Goal: Task Accomplishment & Management: Manage account settings

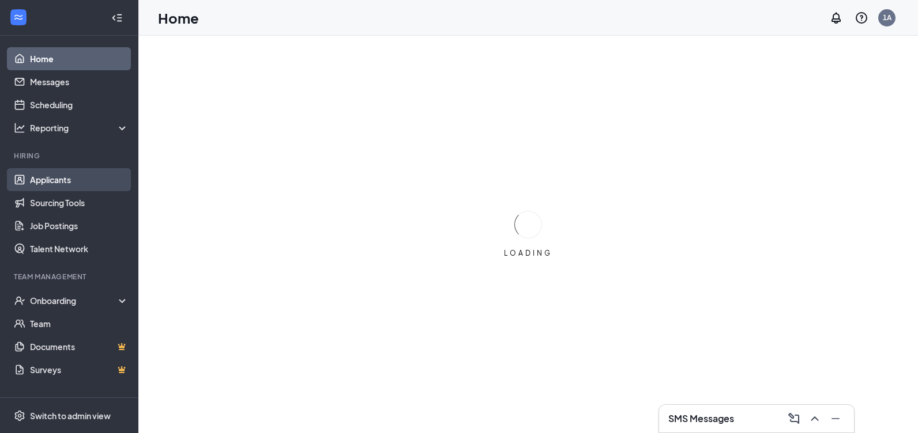
click at [92, 173] on link "Applicants" at bounding box center [79, 179] width 99 height 23
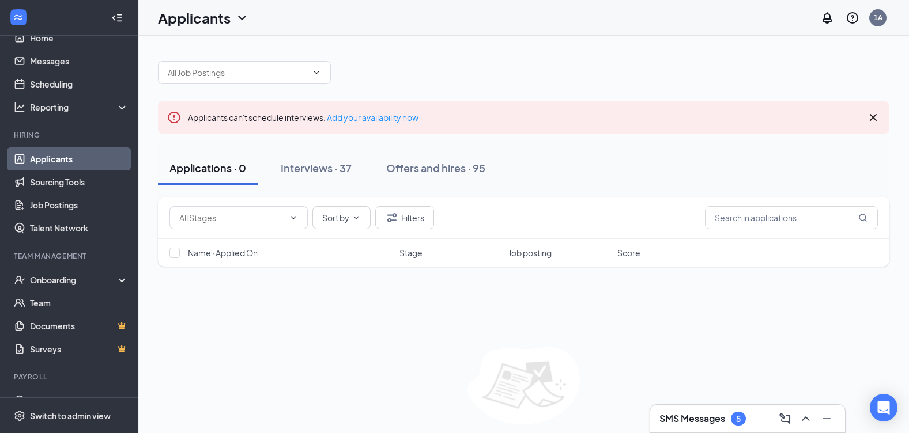
scroll to position [40, 0]
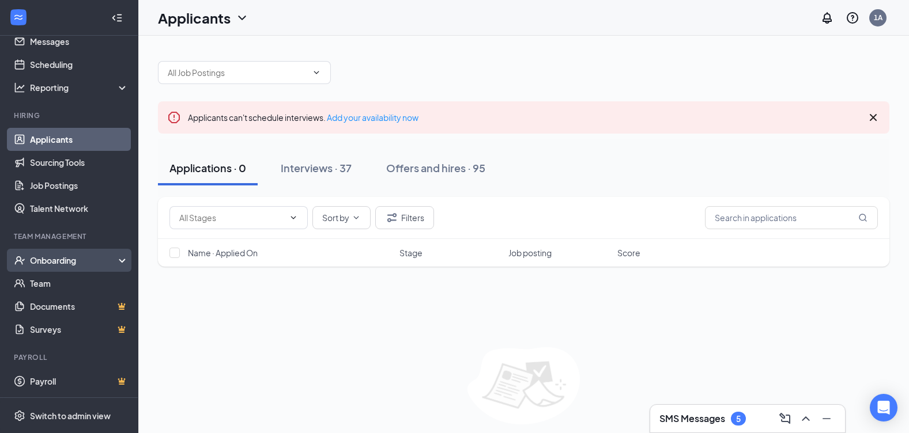
click at [109, 252] on div "Onboarding" at bounding box center [69, 260] width 138 height 23
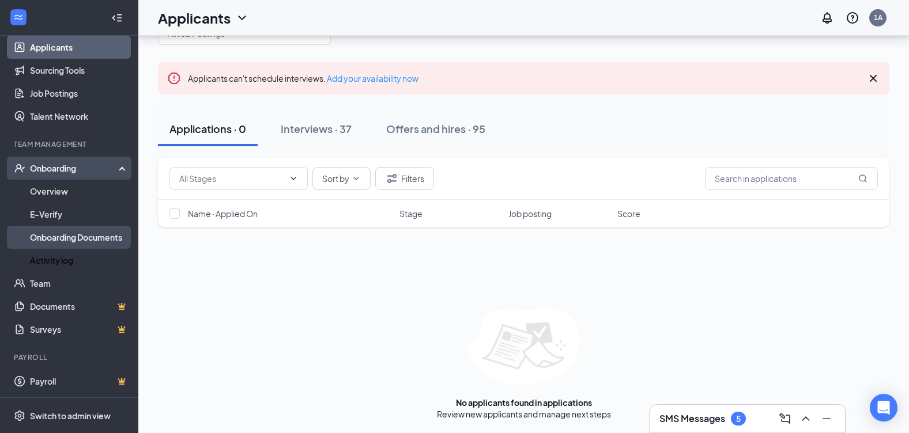
scroll to position [40, 0]
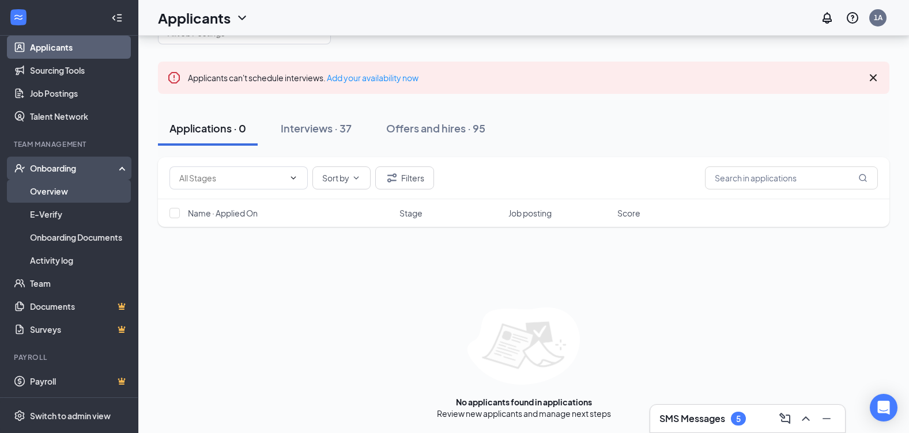
click at [93, 190] on link "Overview" at bounding box center [79, 191] width 99 height 23
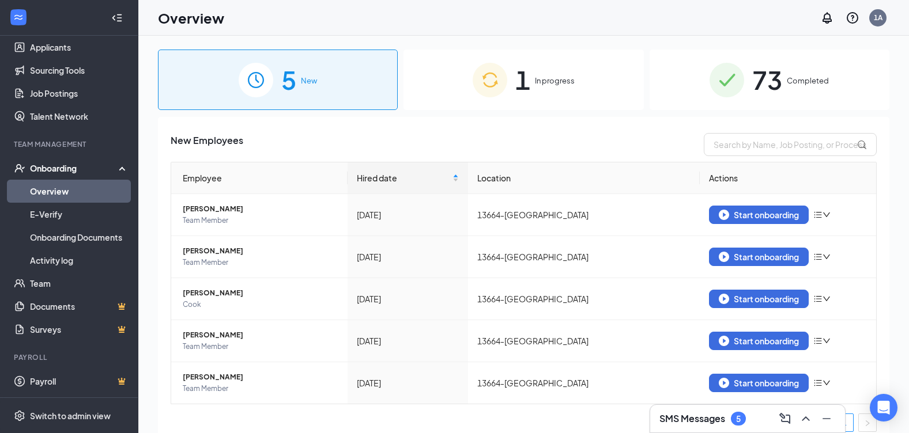
click at [520, 77] on span "1" at bounding box center [522, 80] width 15 height 40
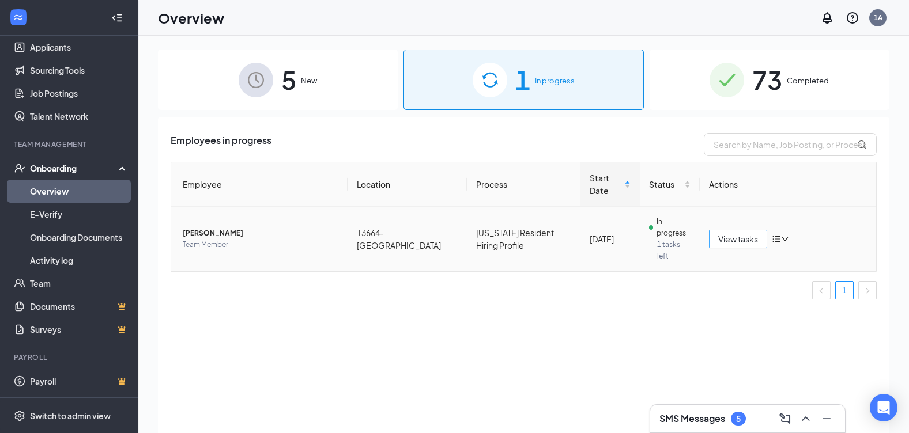
click at [748, 233] on span "View tasks" at bounding box center [738, 239] width 40 height 13
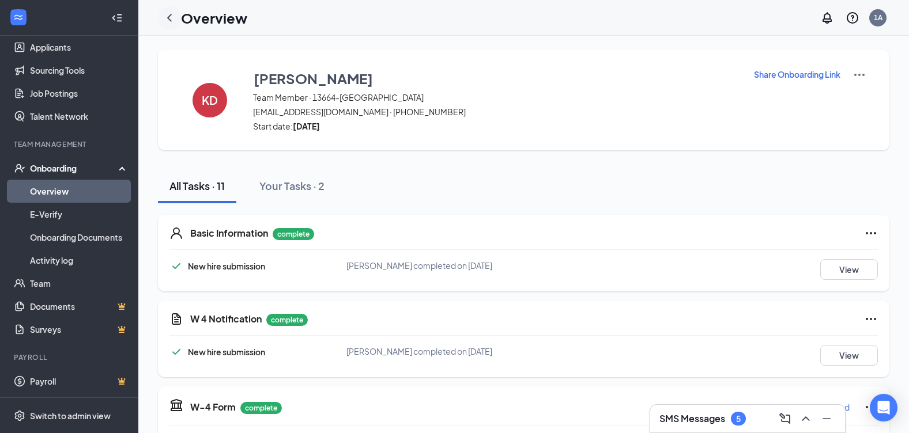
click at [179, 18] on div at bounding box center [169, 17] width 23 height 23
click at [176, 20] on icon "ChevronLeft" at bounding box center [170, 18] width 14 height 14
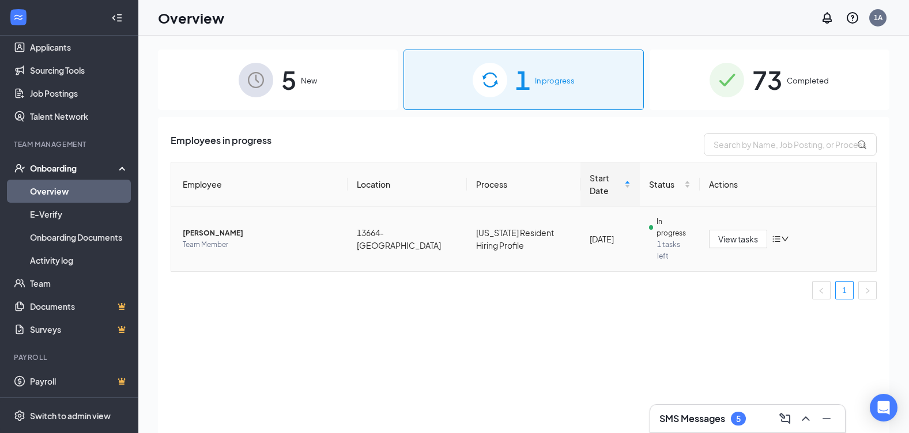
click at [780, 235] on icon "bars" at bounding box center [776, 239] width 9 height 9
click at [554, 286] on div "Employees in progress Employee Location Process Start Date Status Actions Kobe …" at bounding box center [523, 289] width 731 height 345
click at [734, 233] on span "View tasks" at bounding box center [738, 239] width 40 height 13
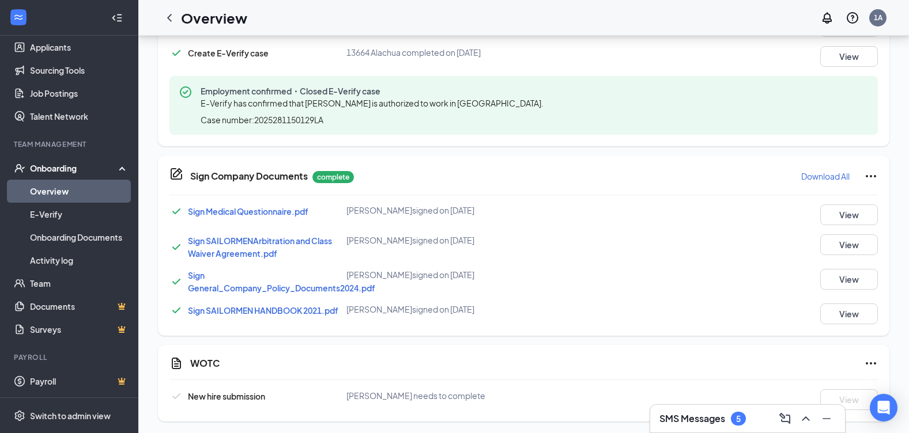
scroll to position [542, 0]
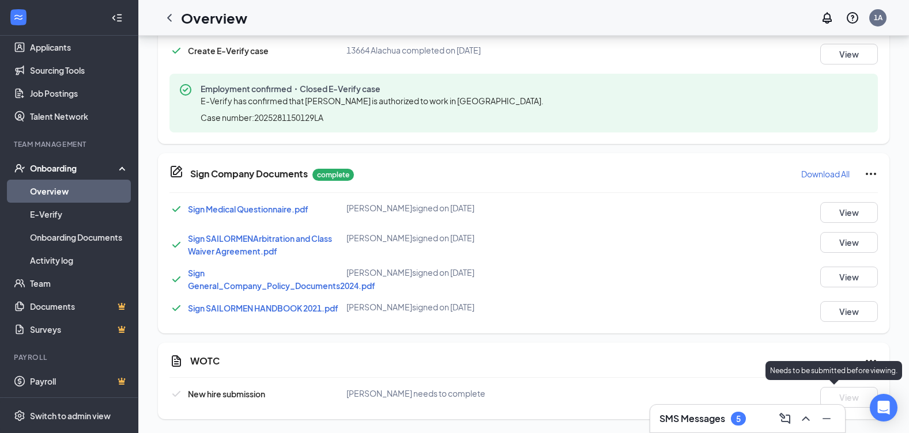
click at [872, 362] on div "Needs to be submitted before viewing." at bounding box center [833, 370] width 137 height 19
click at [872, 355] on icon "Ellipses" at bounding box center [871, 362] width 14 height 14
click at [174, 23] on icon "ChevronLeft" at bounding box center [170, 18] width 14 height 14
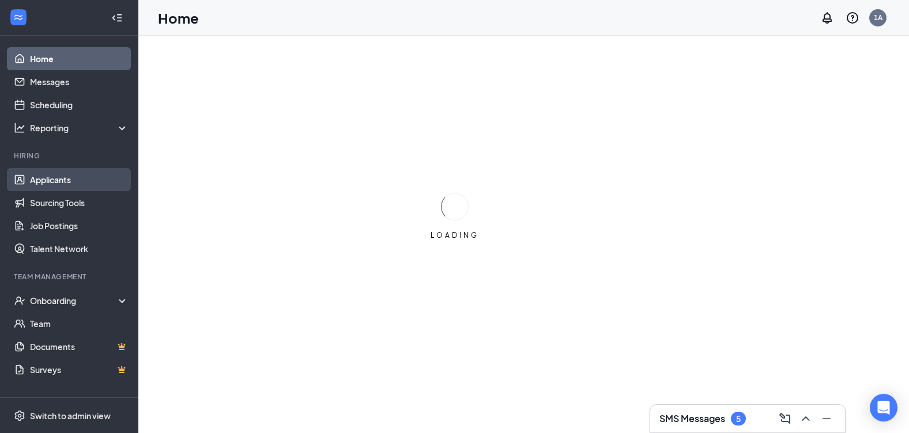
click at [68, 179] on link "Applicants" at bounding box center [79, 179] width 99 height 23
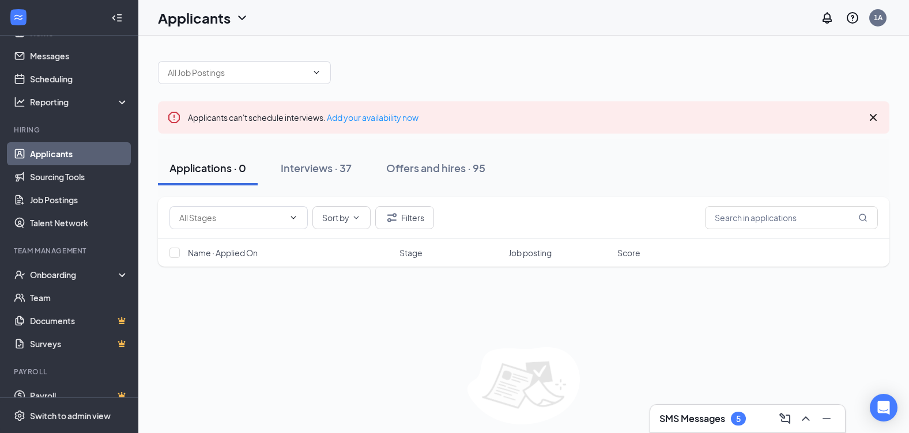
scroll to position [40, 0]
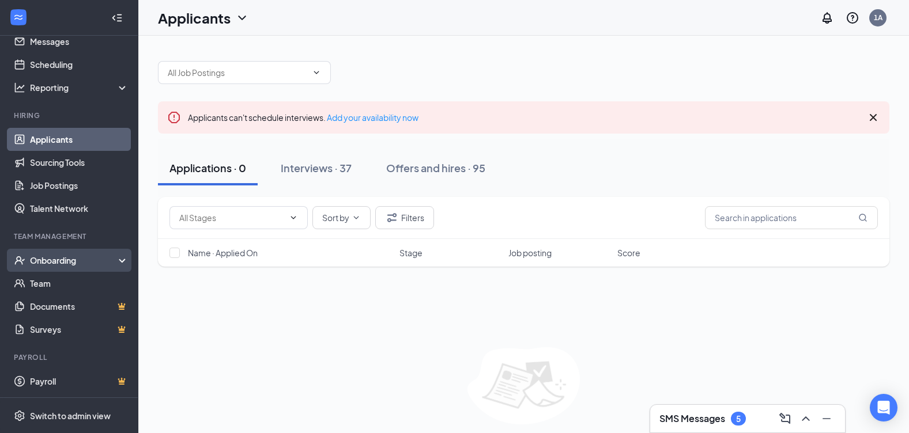
click at [99, 258] on div "Onboarding" at bounding box center [74, 261] width 89 height 12
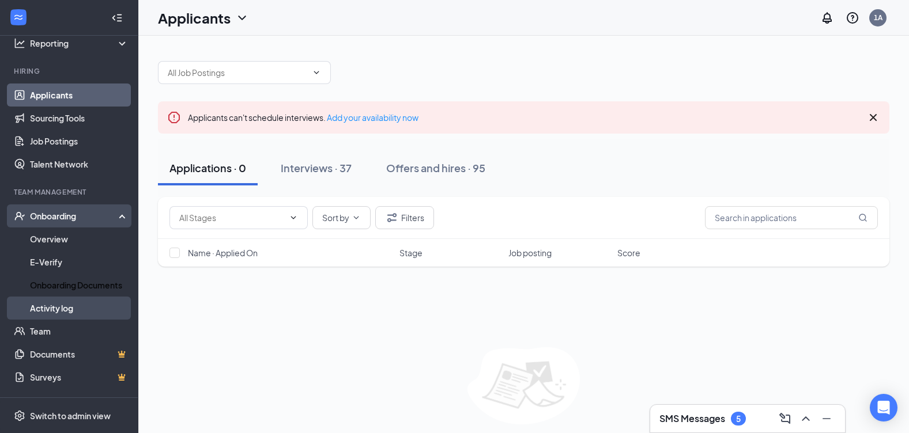
scroll to position [98, 0]
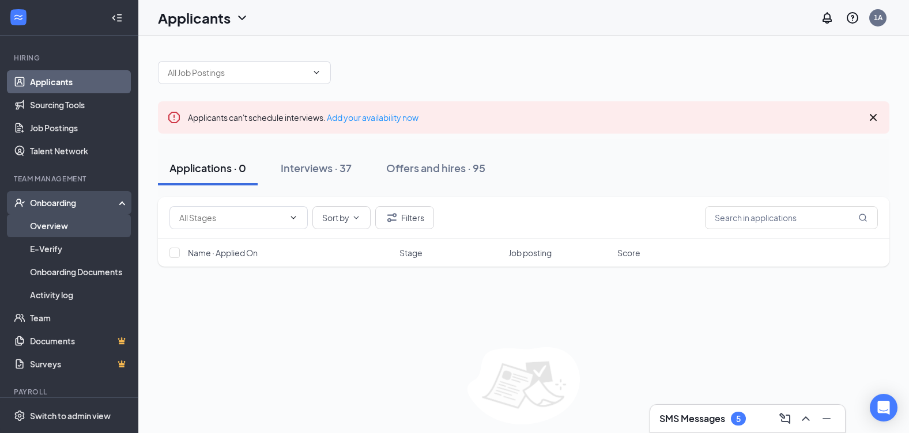
click at [79, 228] on link "Overview" at bounding box center [79, 225] width 99 height 23
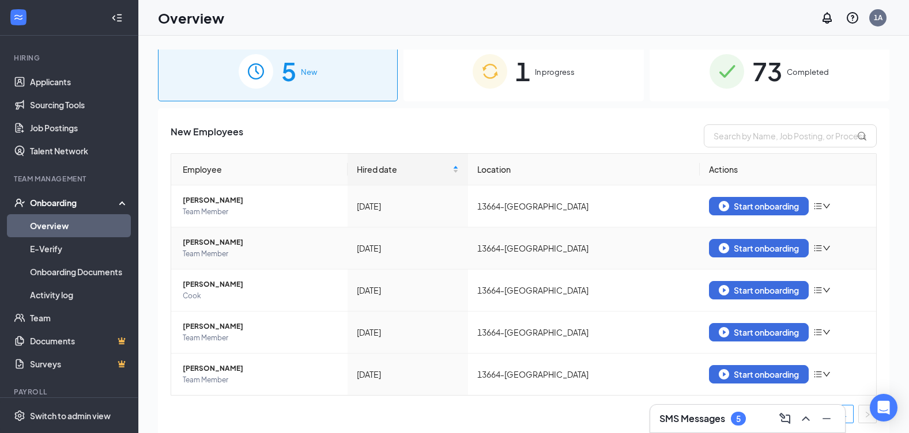
scroll to position [11, 0]
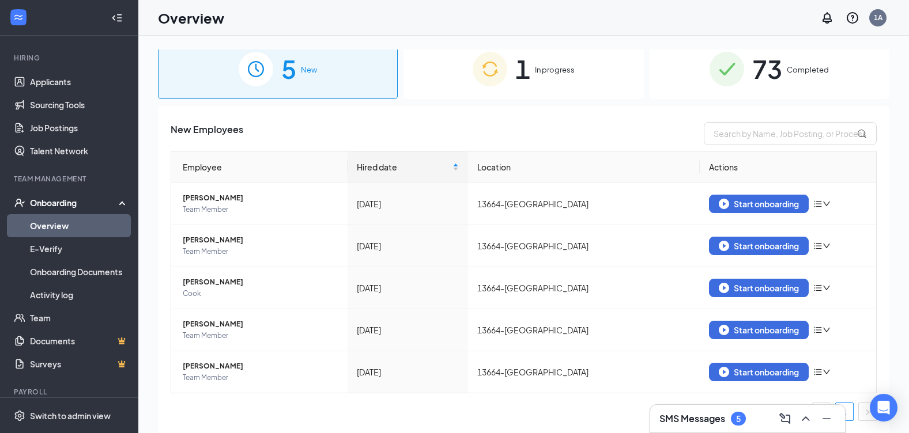
click at [542, 76] on div "1 In progress" at bounding box center [523, 69] width 240 height 61
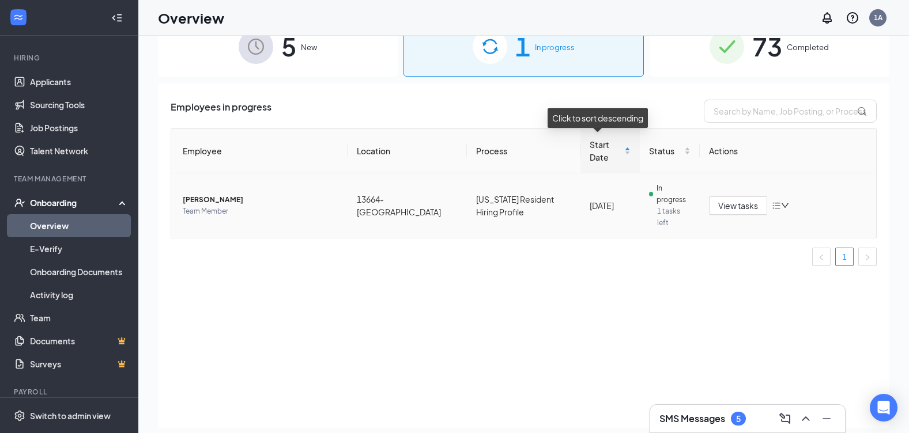
scroll to position [52, 0]
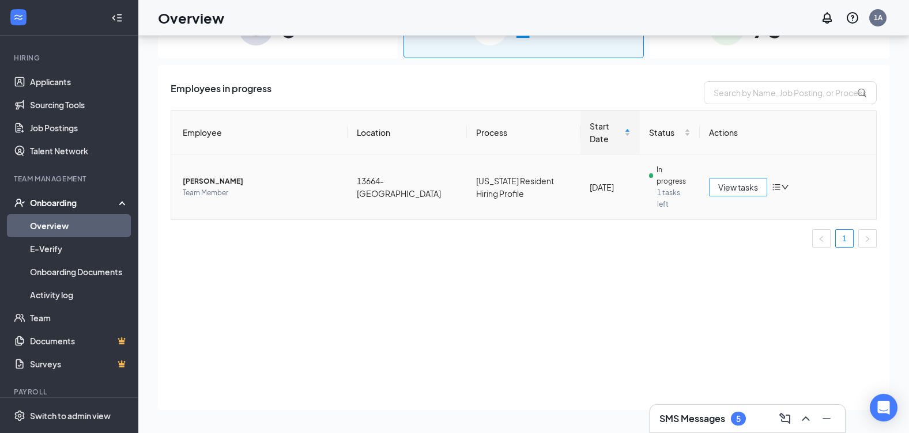
click at [738, 181] on span "View tasks" at bounding box center [738, 187] width 40 height 13
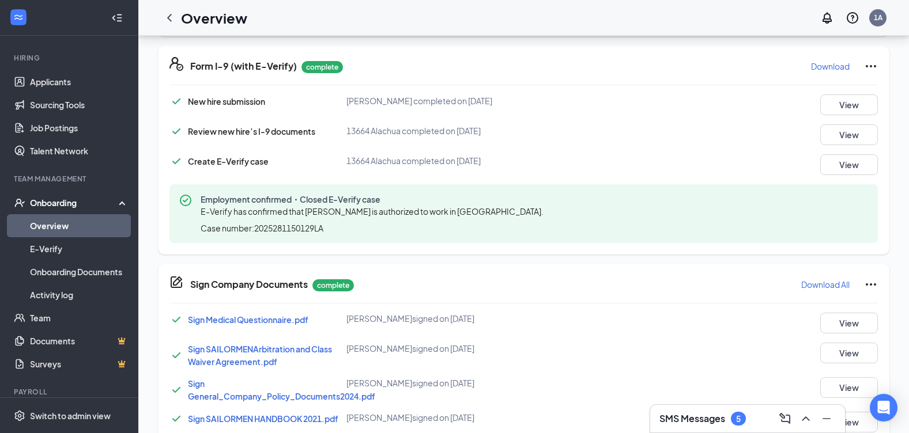
scroll to position [542, 0]
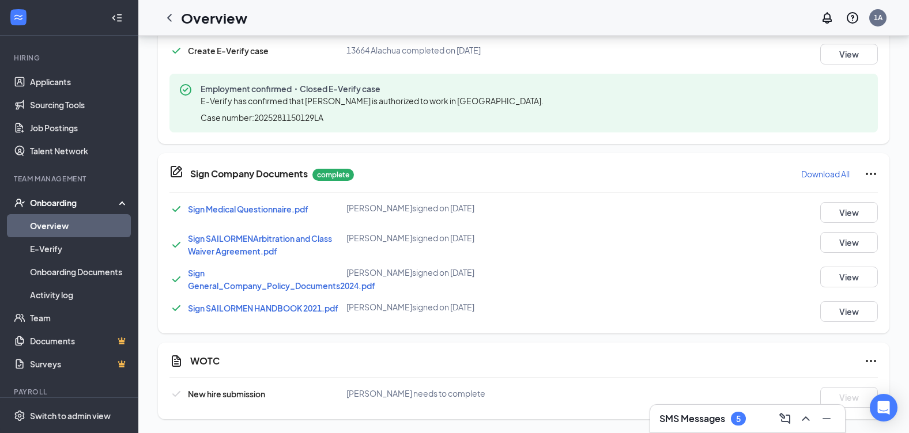
click at [872, 360] on icon "Ellipses" at bounding box center [871, 362] width 14 height 14
click at [818, 386] on span "Mark as complete" at bounding box center [827, 385] width 67 height 12
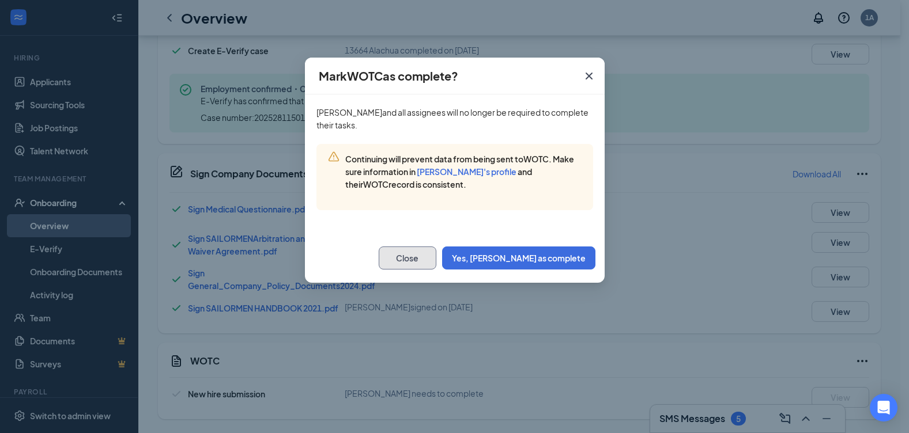
click at [436, 258] on button "Close" at bounding box center [408, 258] width 58 height 23
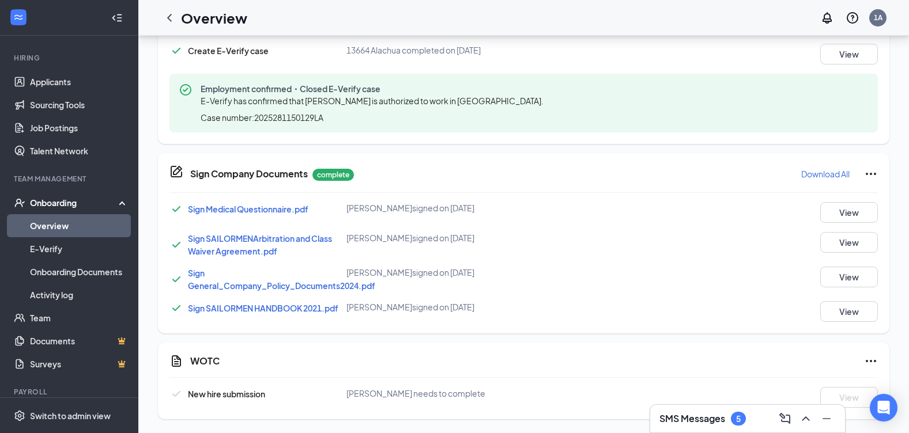
click at [416, 395] on span "[PERSON_NAME] needs to complete" at bounding box center [415, 394] width 139 height 10
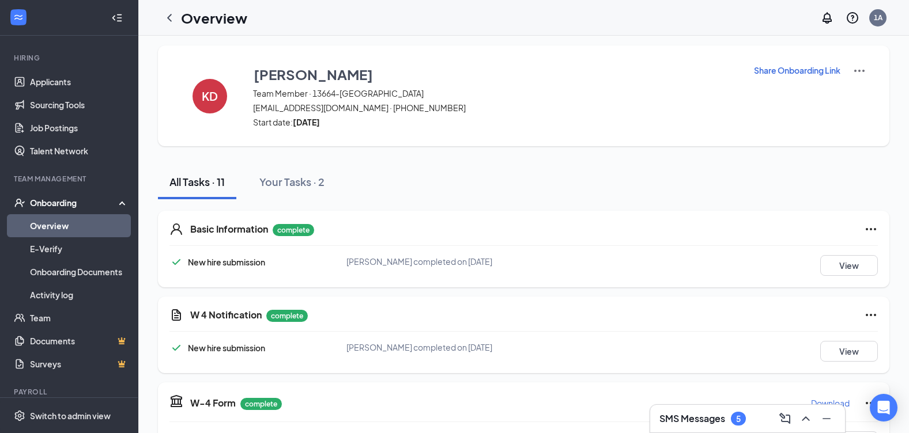
scroll to position [0, 0]
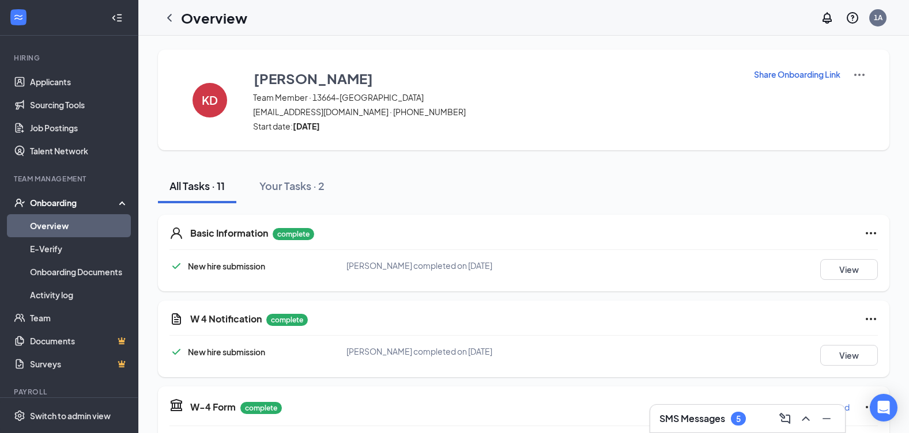
click at [862, 76] on img at bounding box center [860, 75] width 14 height 14
click at [864, 90] on span "View details" at bounding box center [859, 95] width 45 height 13
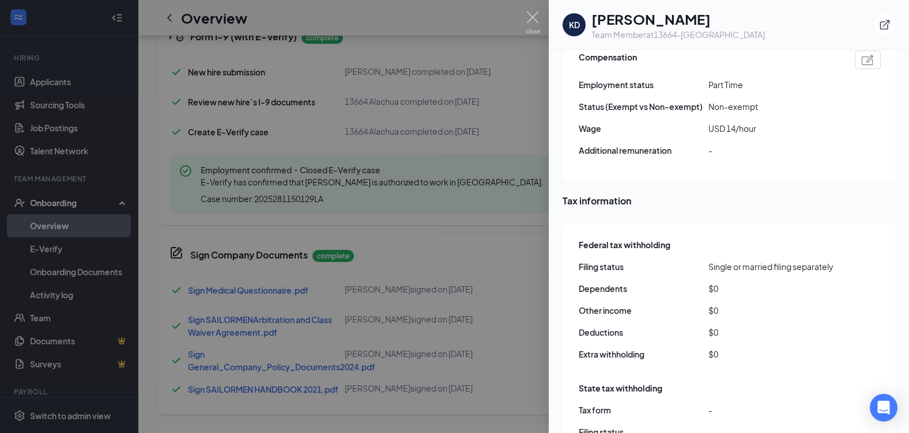
scroll to position [882, 0]
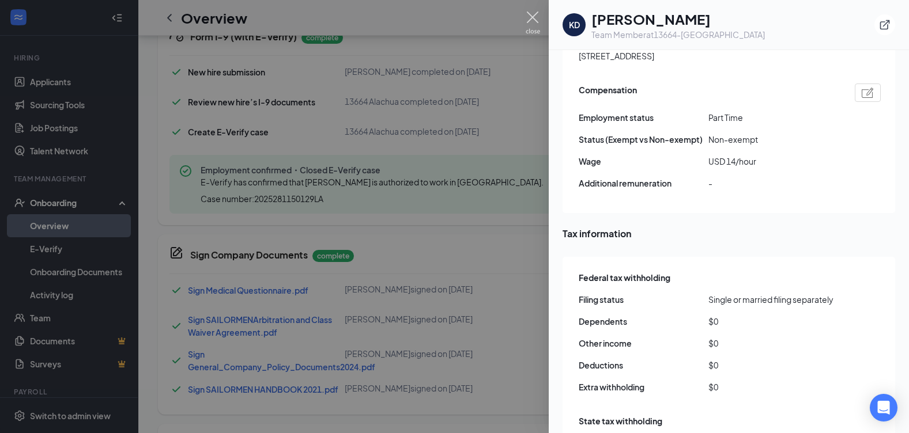
click at [531, 20] on img at bounding box center [533, 23] width 14 height 22
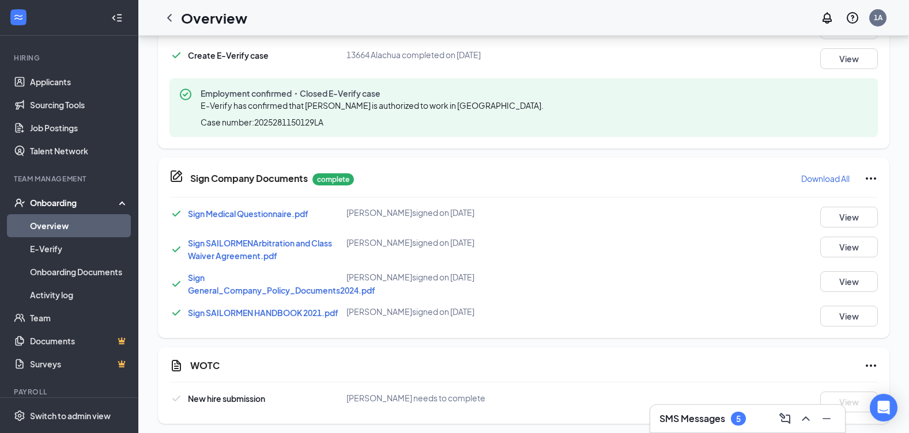
scroll to position [542, 0]
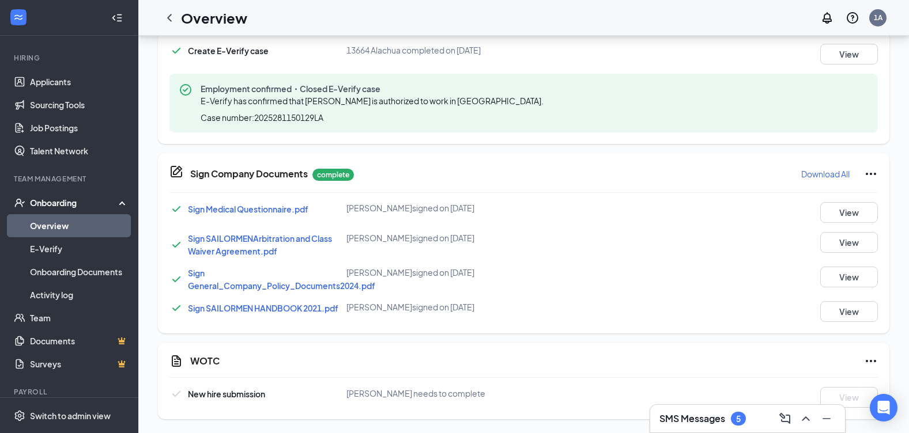
click at [870, 361] on icon "Ellipses" at bounding box center [871, 362] width 14 height 14
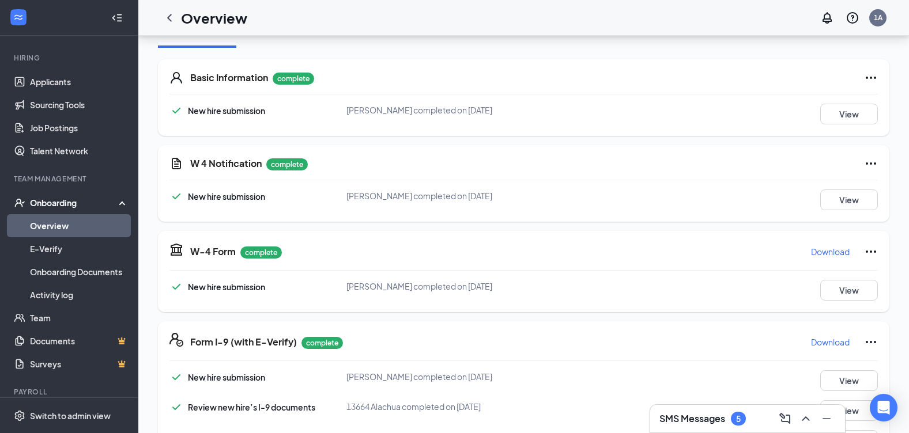
scroll to position [0, 0]
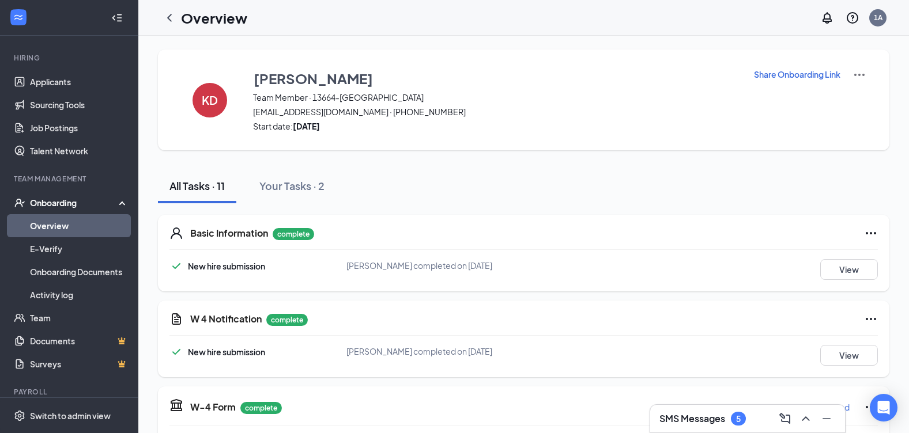
click at [862, 74] on img at bounding box center [860, 75] width 14 height 14
click at [878, 93] on span "View details" at bounding box center [859, 95] width 45 height 13
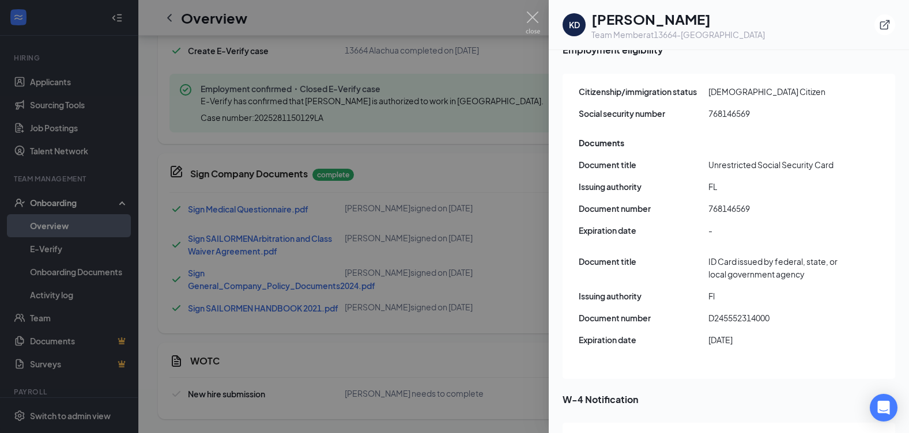
scroll to position [1574, 0]
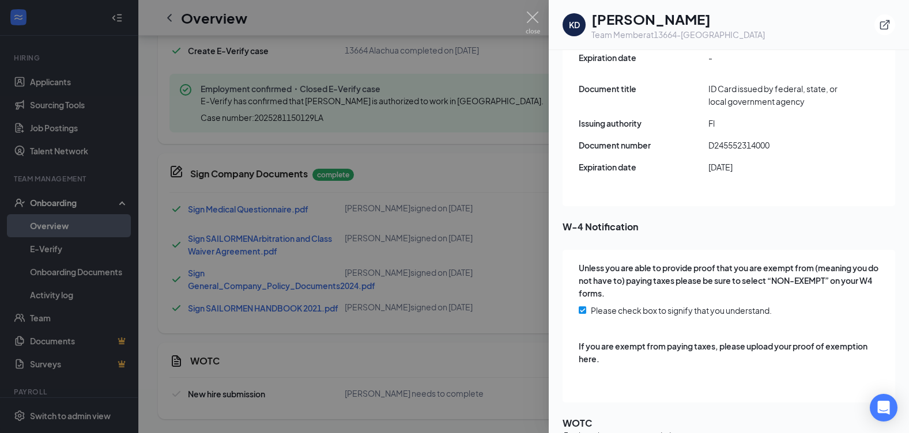
click at [174, 18] on div at bounding box center [454, 216] width 909 height 433
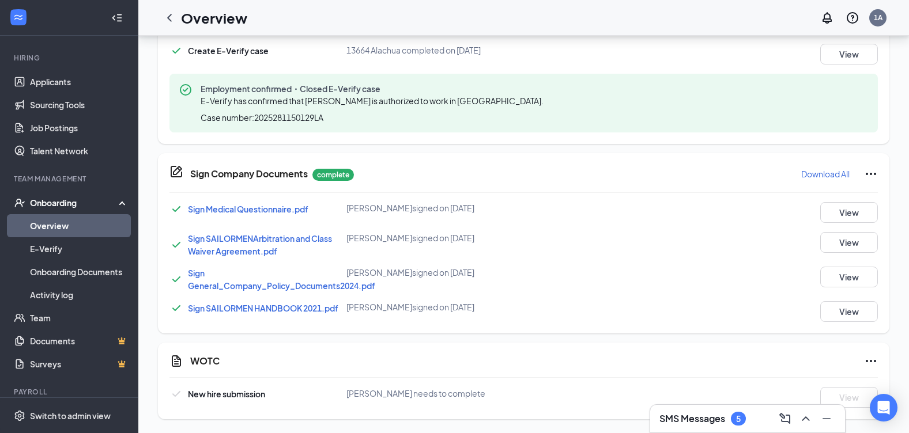
click at [868, 361] on icon "Ellipses" at bounding box center [871, 361] width 10 height 2
click at [846, 346] on div "WOTC New hire submission [PERSON_NAME] needs to complete View" at bounding box center [523, 381] width 731 height 77
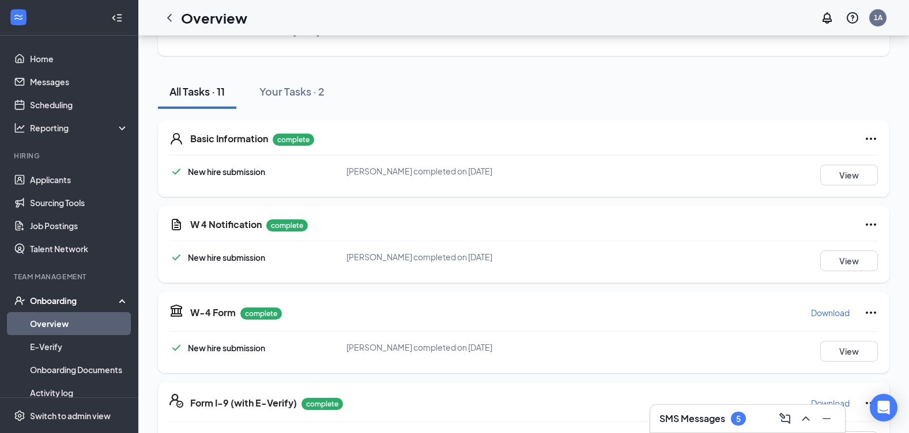
scroll to position [0, 0]
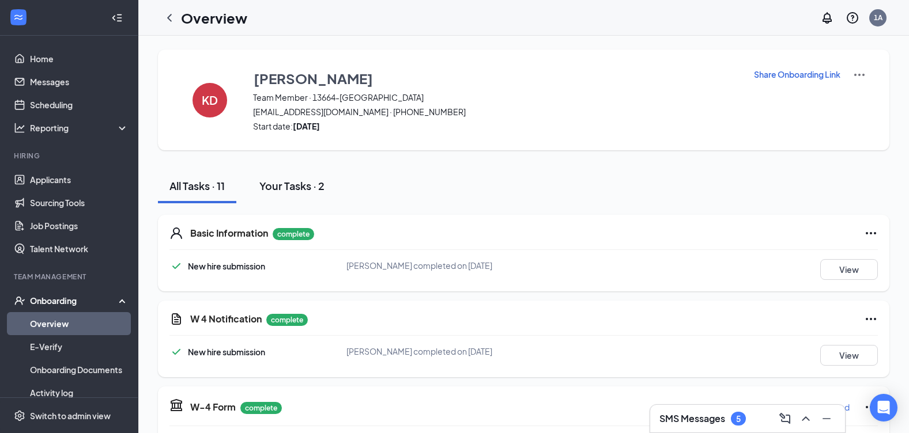
click at [295, 199] on button "Your Tasks · 2" at bounding box center [292, 186] width 88 height 35
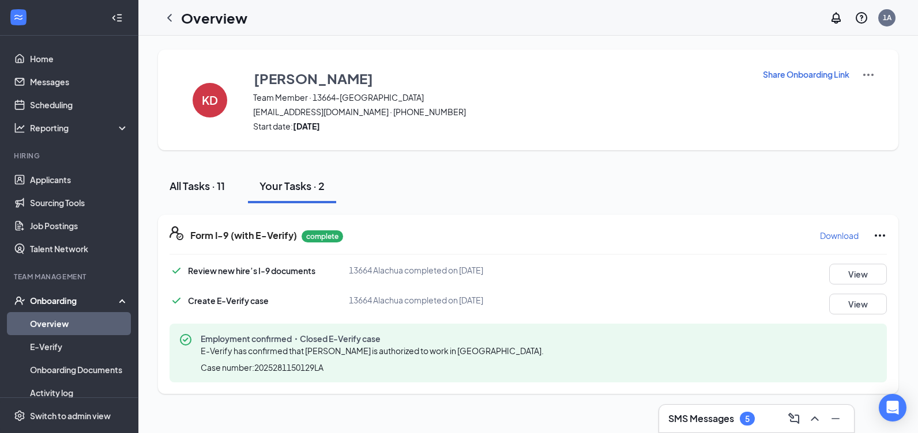
click at [193, 197] on button "All Tasks · 11" at bounding box center [197, 186] width 78 height 35
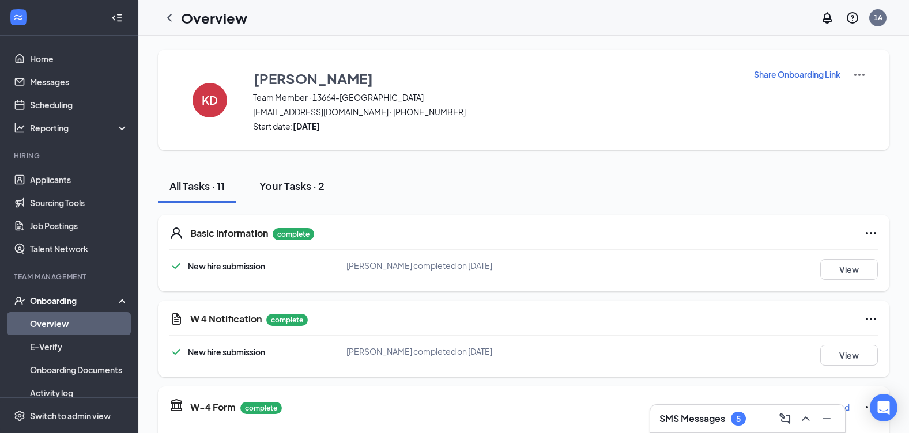
click at [305, 198] on button "Your Tasks · 2" at bounding box center [292, 186] width 88 height 35
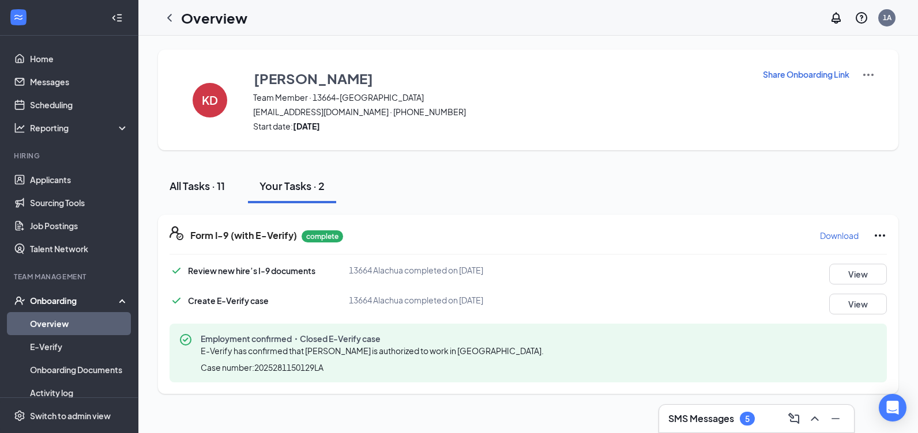
click at [195, 196] on button "All Tasks · 11" at bounding box center [197, 186] width 78 height 35
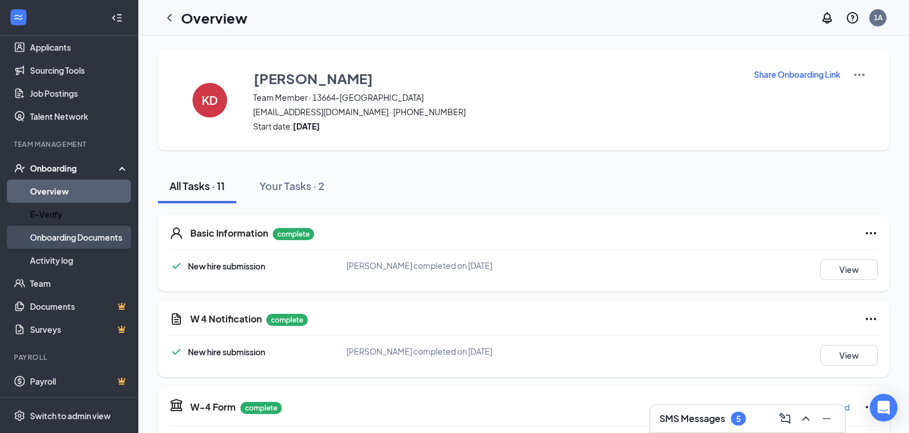
drag, startPoint x: 71, startPoint y: 218, endPoint x: 96, endPoint y: 237, distance: 31.6
click at [71, 218] on link "E-Verify" at bounding box center [79, 214] width 99 height 23
